Goal: Information Seeking & Learning: Learn about a topic

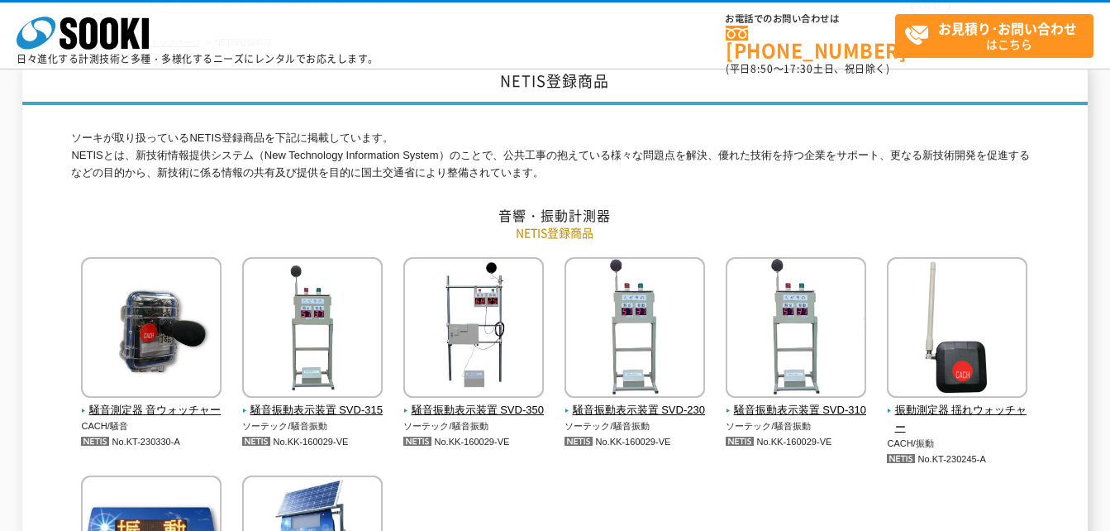
scroll to position [248, 0]
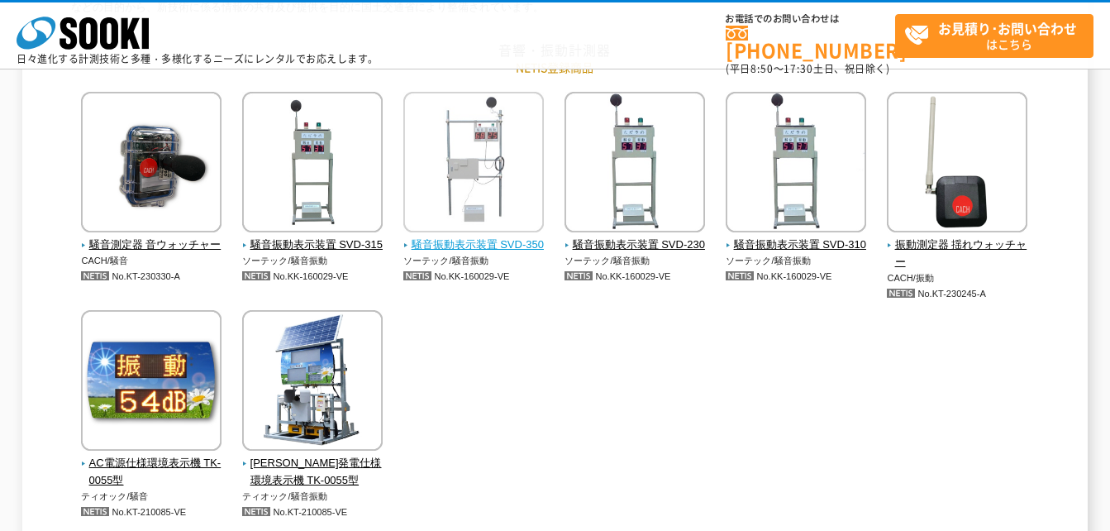
click at [499, 247] on span "騒音振動表示装置 SVD-350" at bounding box center [473, 244] width 141 height 17
click at [488, 246] on span "騒音振動表示装置 SVD-350" at bounding box center [473, 244] width 141 height 17
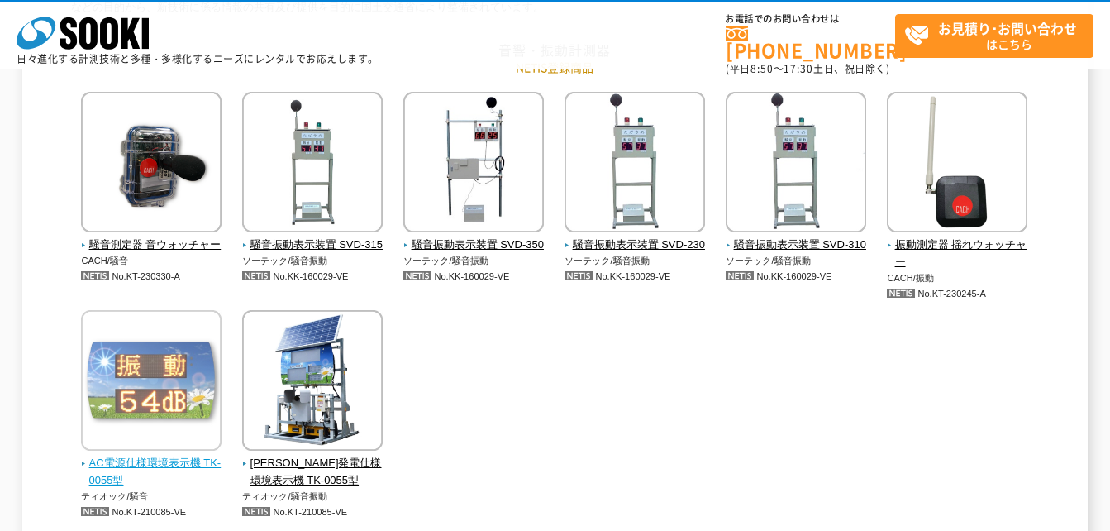
click at [170, 466] on span "AC電源仕様環境表示機 TK-0055型" at bounding box center [151, 471] width 141 height 35
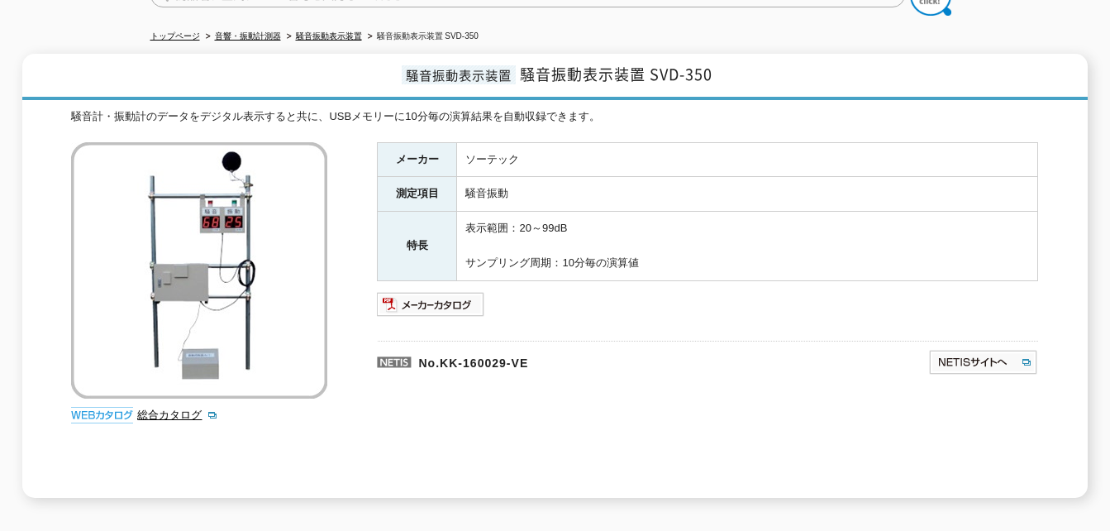
scroll to position [83, 0]
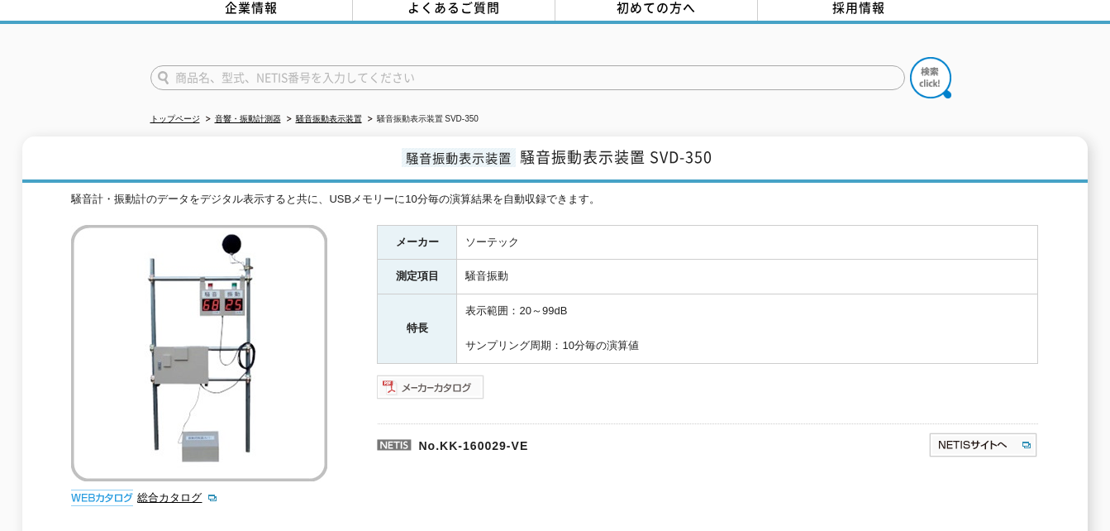
click at [450, 377] on img at bounding box center [431, 387] width 108 height 26
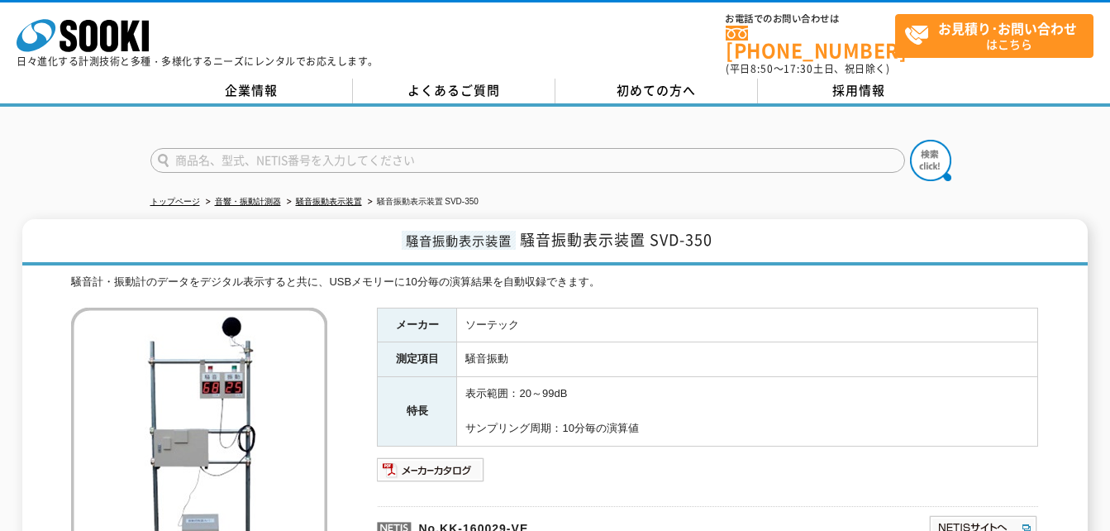
scroll to position [165, 0]
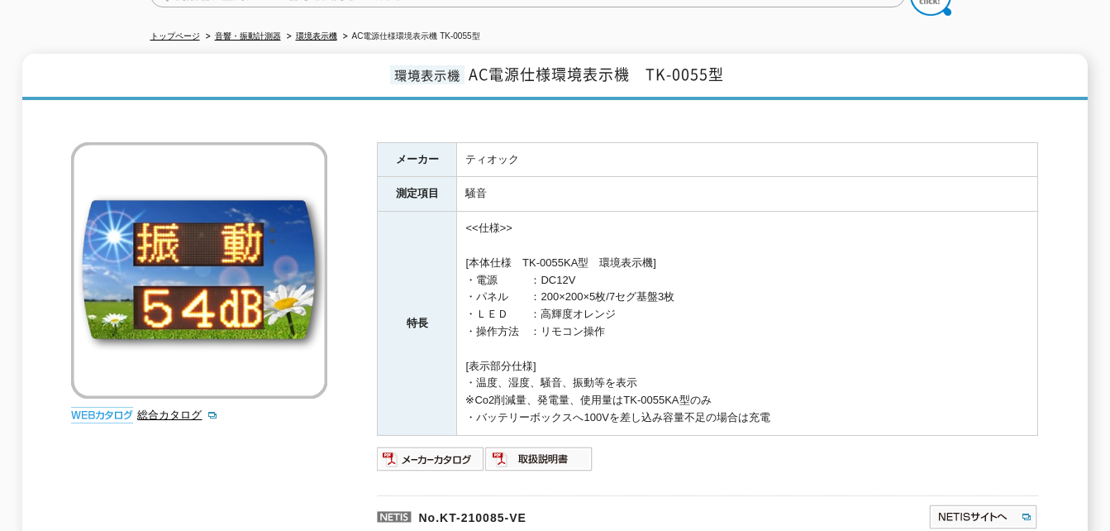
scroll to position [248, 0]
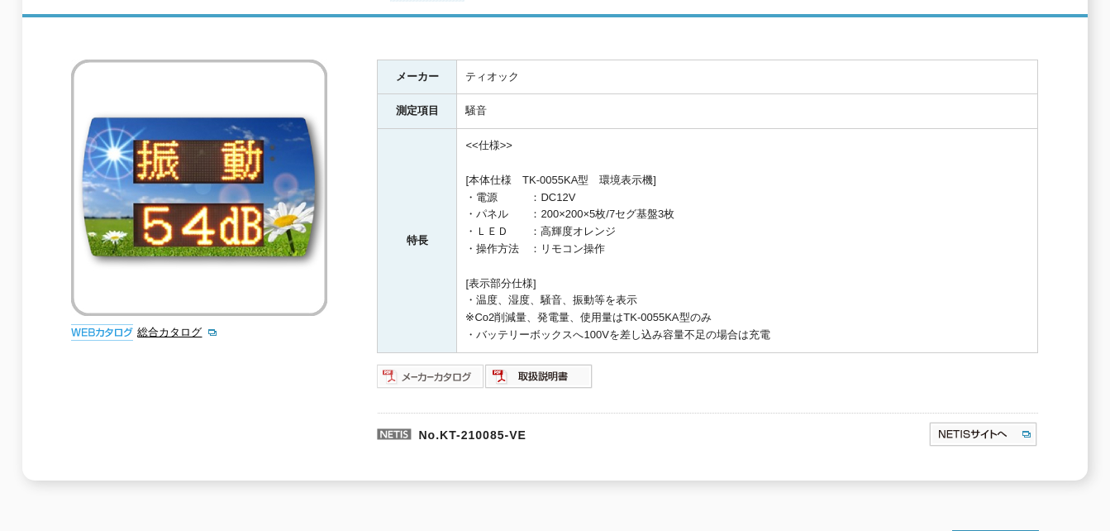
click at [431, 365] on img at bounding box center [431, 376] width 108 height 26
